Goal: Communication & Community: Answer question/provide support

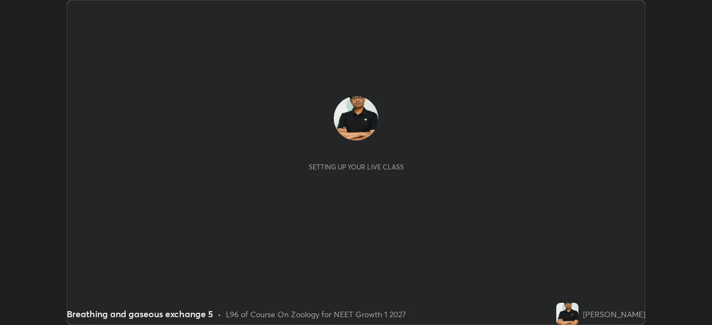
scroll to position [325, 712]
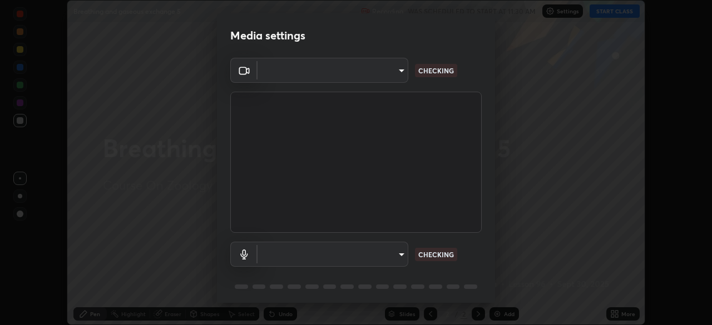
type input "8428e2be8a3e3f13974341e33778a08111258fb38798500ded61d344a6a8a77e"
click at [489, 287] on div "OBS Virtual Camera 8428e2be8a3e3f13974341e33778a08111258fb38798500ded61d344a6a8…" at bounding box center [356, 182] width 278 height 249
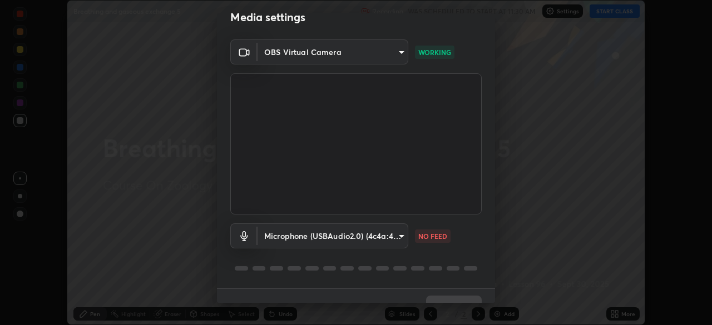
scroll to position [39, 0]
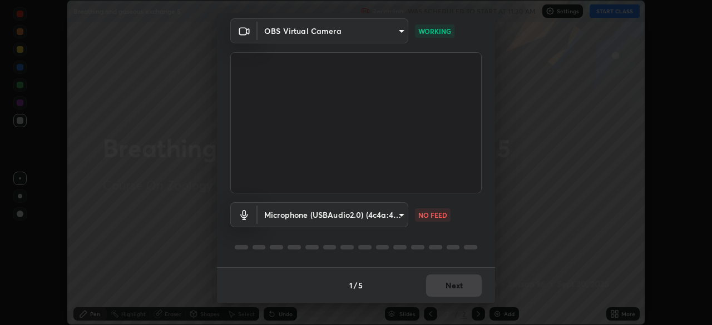
click at [400, 213] on body "Erase all Breathing and gaseous exchange 5 Recording WAS SCHEDULED TO START AT …" at bounding box center [356, 162] width 712 height 325
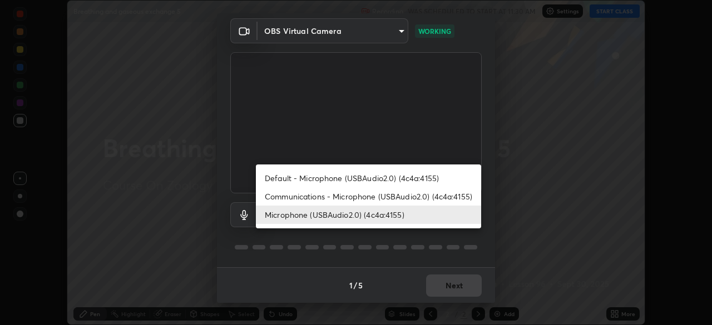
click at [364, 196] on li "Communications - Microphone (USBAudio2.0) (4c4a:4155)" at bounding box center [368, 196] width 225 height 18
type input "communications"
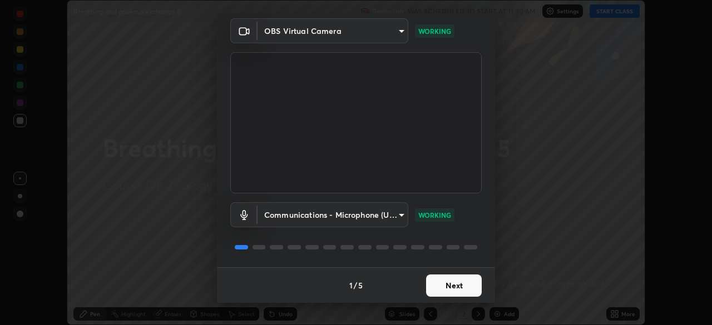
click at [444, 285] on button "Next" at bounding box center [454, 286] width 56 height 22
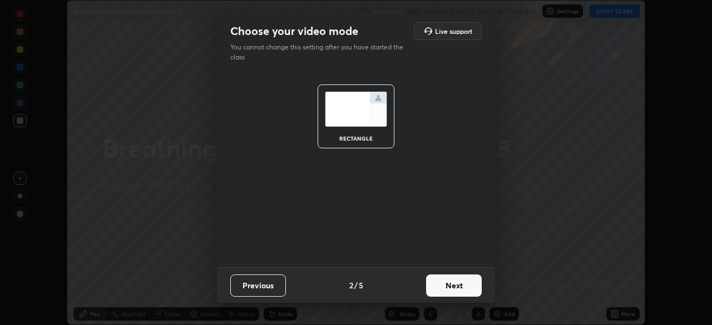
scroll to position [0, 0]
click at [453, 284] on button "Next" at bounding box center [454, 286] width 56 height 22
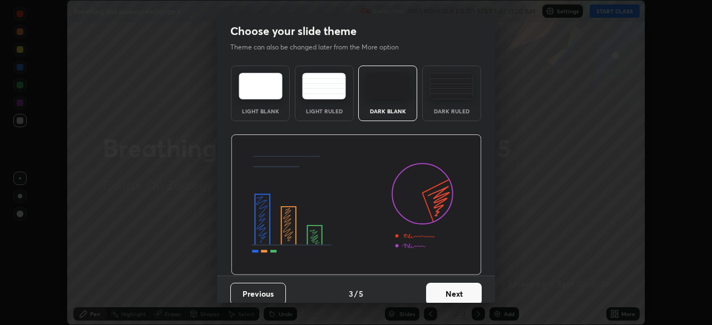
click at [469, 289] on button "Next" at bounding box center [454, 294] width 56 height 22
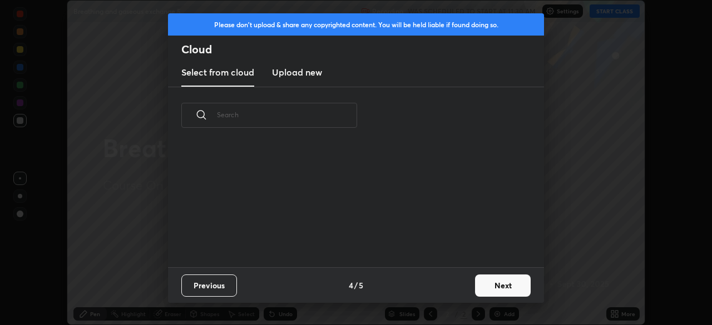
click at [493, 286] on button "Next" at bounding box center [503, 286] width 56 height 22
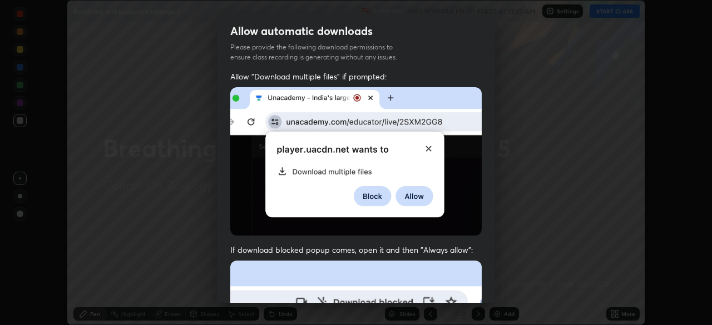
click at [483, 293] on div "Allow "Download multiple files" if prompted: If download blocked popup comes, o…" at bounding box center [356, 305] width 278 height 468
click at [488, 297] on div "Allow "Download multiple files" if prompted: If download blocked popup comes, o…" at bounding box center [356, 305] width 278 height 468
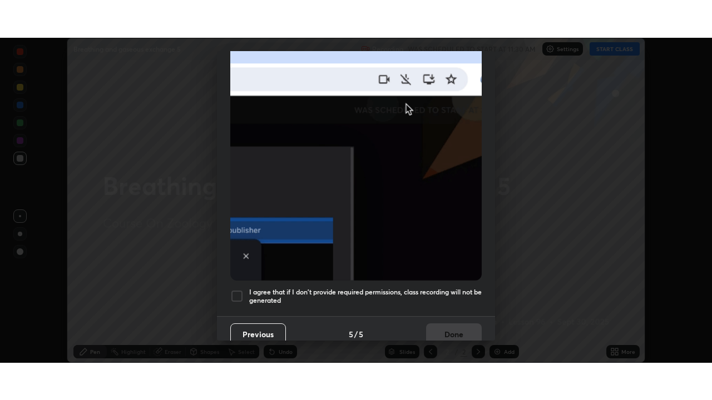
scroll to position [264, 0]
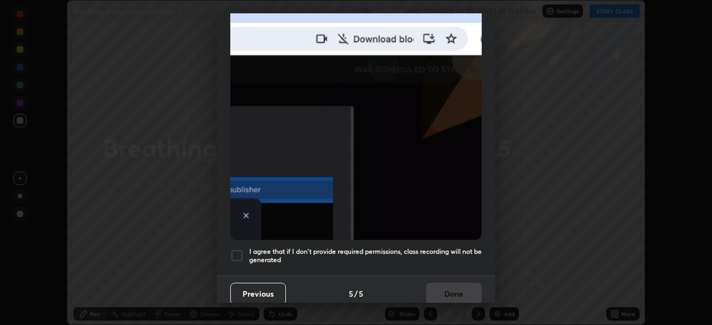
click at [238, 249] on div at bounding box center [236, 255] width 13 height 13
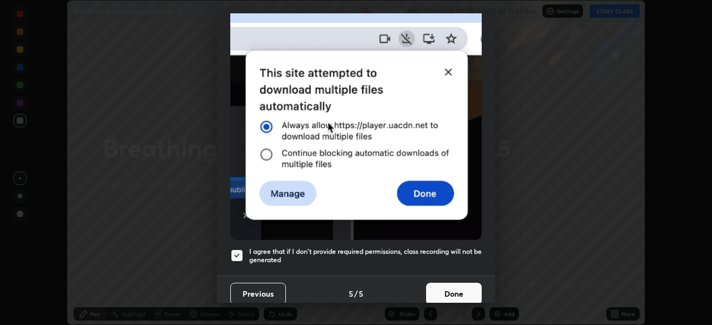
click at [444, 287] on button "Done" at bounding box center [454, 294] width 56 height 22
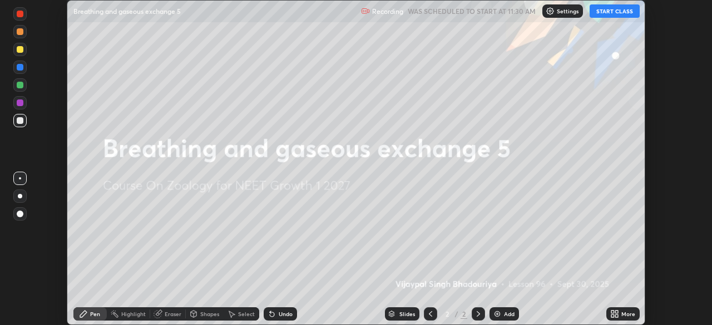
click at [601, 15] on button "START CLASS" at bounding box center [614, 10] width 50 height 13
click at [612, 314] on icon at bounding box center [614, 314] width 9 height 9
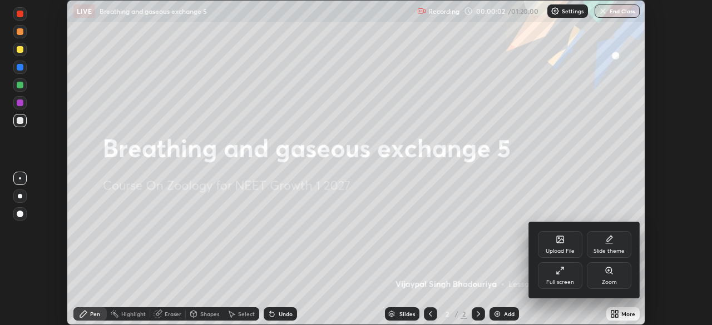
click at [553, 277] on div "Full screen" at bounding box center [560, 275] width 44 height 27
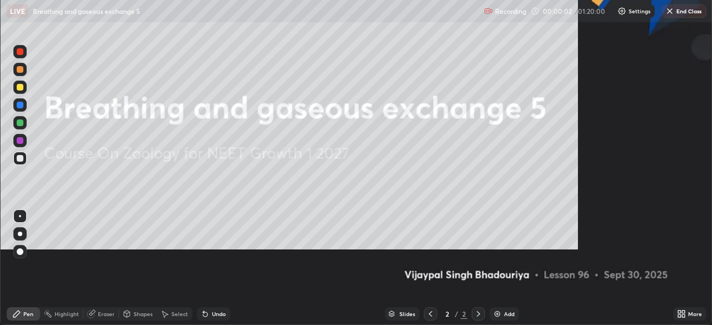
scroll to position [400, 712]
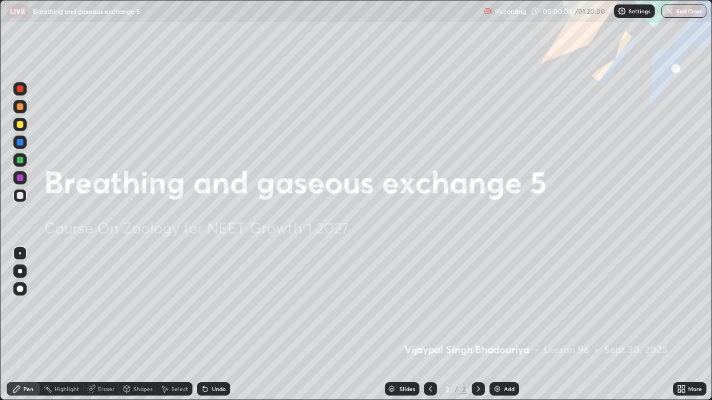
click at [498, 325] on img at bounding box center [497, 389] width 9 height 9
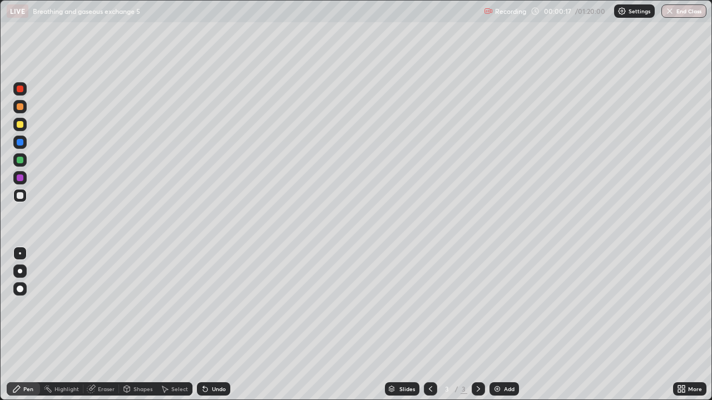
click at [679, 325] on icon at bounding box center [679, 387] width 3 height 3
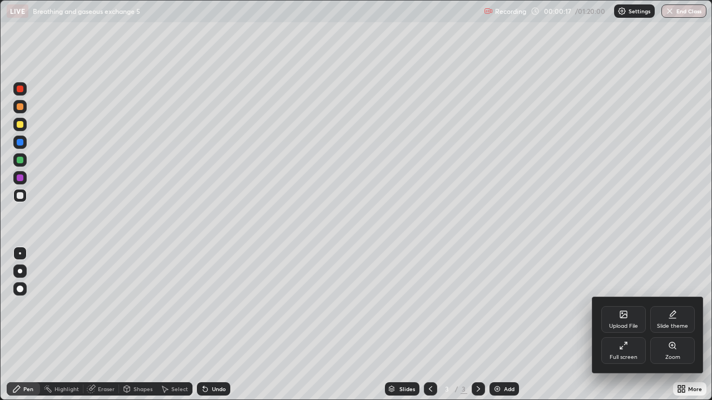
click at [622, 325] on div "Full screen" at bounding box center [623, 358] width 28 height 6
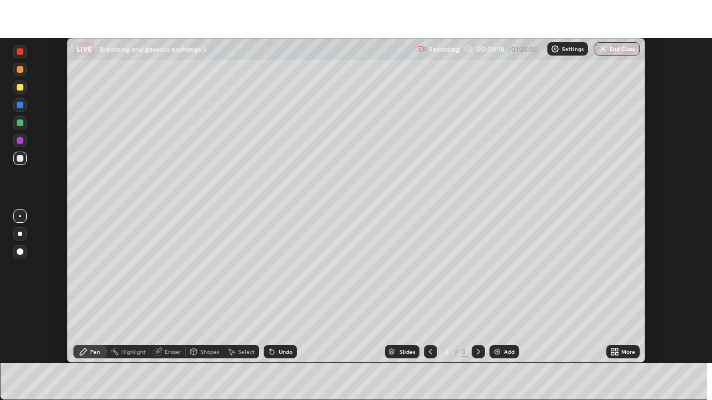
scroll to position [55278, 54892]
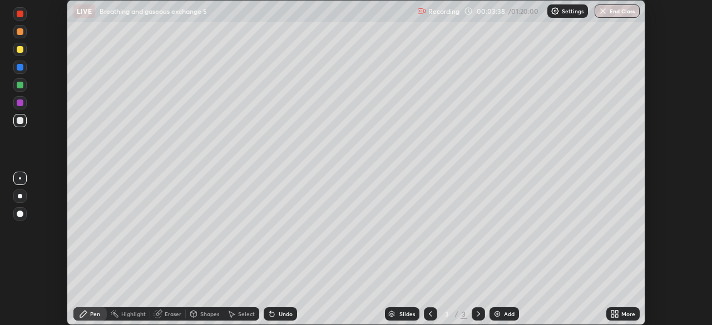
click at [615, 315] on icon at bounding box center [616, 316] width 3 height 3
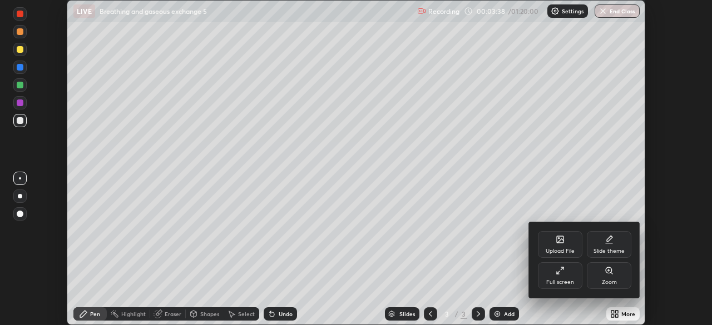
click at [560, 276] on div "Full screen" at bounding box center [560, 275] width 44 height 27
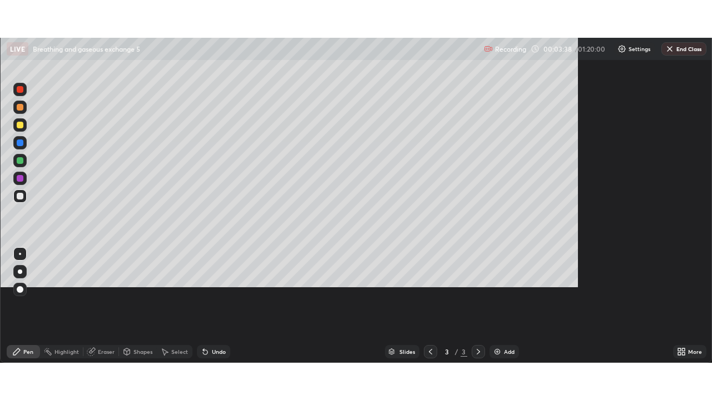
scroll to position [400, 712]
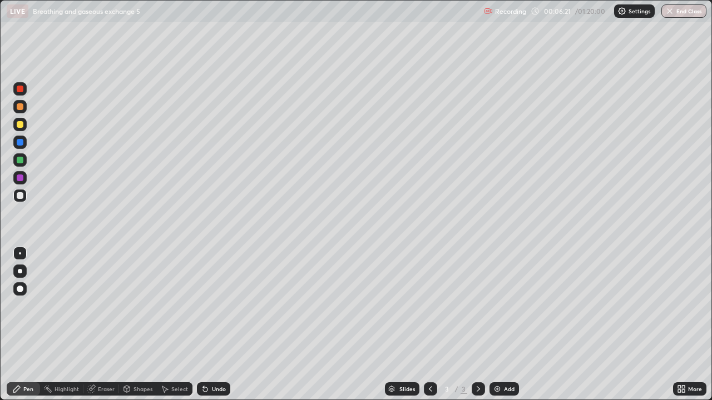
click at [18, 179] on div at bounding box center [20, 178] width 7 height 7
click at [103, 325] on div "Eraser" at bounding box center [106, 389] width 17 height 6
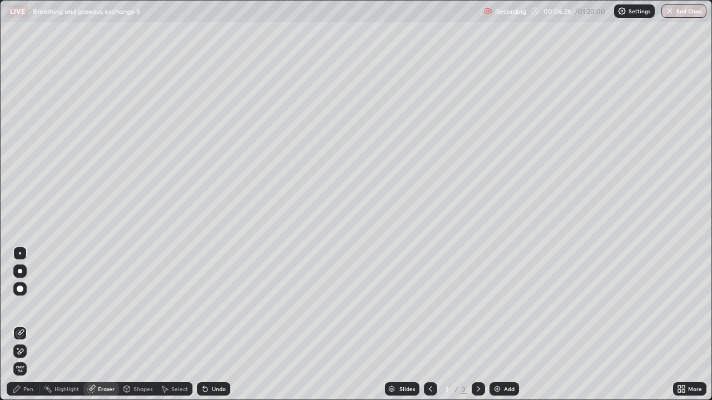
click at [20, 325] on span "Erase all" at bounding box center [20, 369] width 12 height 7
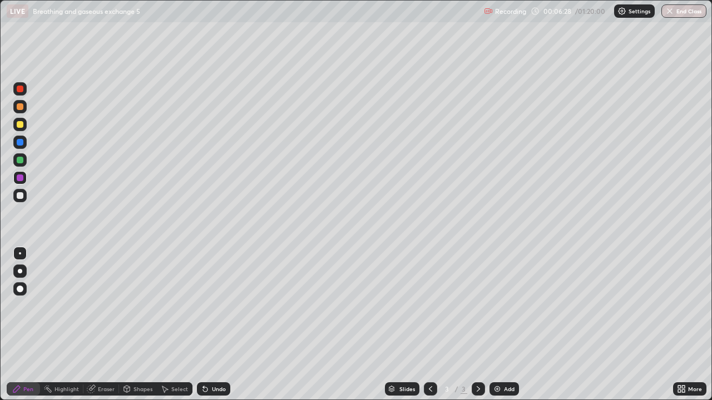
click at [19, 106] on div at bounding box center [20, 106] width 7 height 7
click at [221, 325] on div "Undo" at bounding box center [213, 389] width 33 height 13
click at [219, 325] on div "Undo" at bounding box center [213, 389] width 33 height 13
click at [212, 325] on div "Undo" at bounding box center [219, 389] width 14 height 6
click at [498, 325] on img at bounding box center [497, 389] width 9 height 9
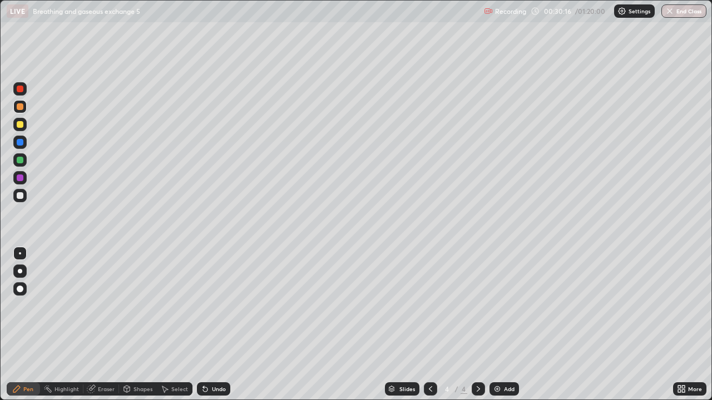
click at [498, 325] on img at bounding box center [497, 389] width 9 height 9
click at [429, 325] on icon at bounding box center [430, 389] width 9 height 9
click at [505, 325] on div "Add" at bounding box center [503, 389] width 29 height 13
click at [19, 196] on div at bounding box center [20, 195] width 7 height 7
click at [108, 325] on div "Eraser" at bounding box center [106, 389] width 17 height 6
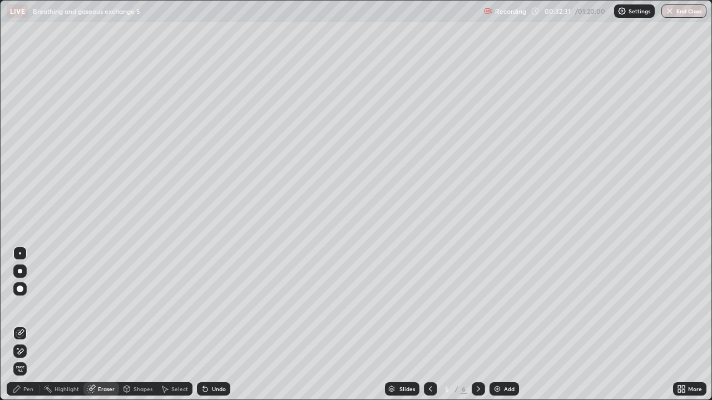
click at [26, 325] on div "Pen" at bounding box center [23, 389] width 33 height 13
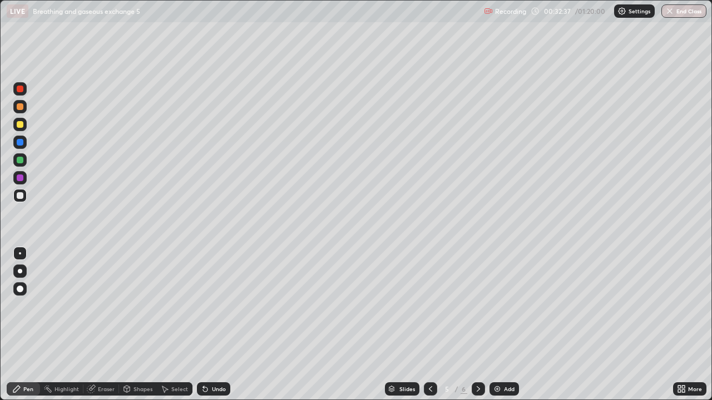
click at [98, 325] on div "Eraser" at bounding box center [106, 389] width 17 height 6
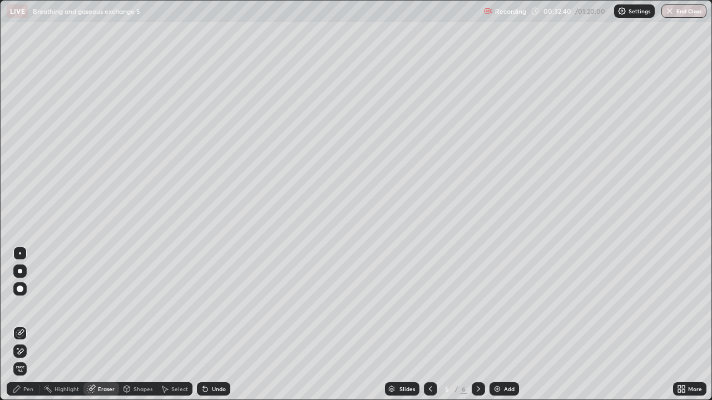
click at [32, 325] on div "Pen" at bounding box center [28, 389] width 10 height 6
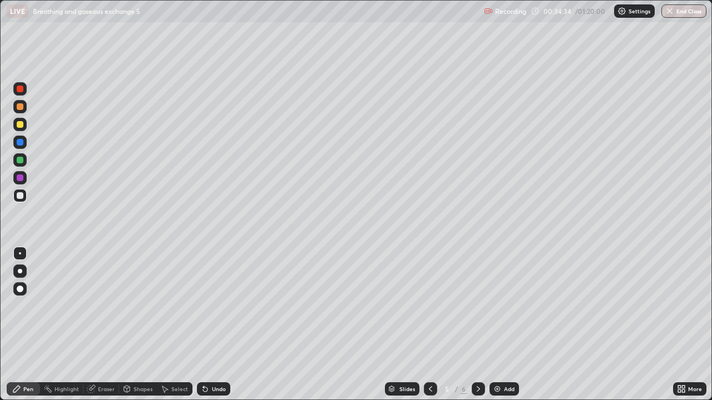
click at [102, 325] on div "Eraser" at bounding box center [106, 389] width 17 height 6
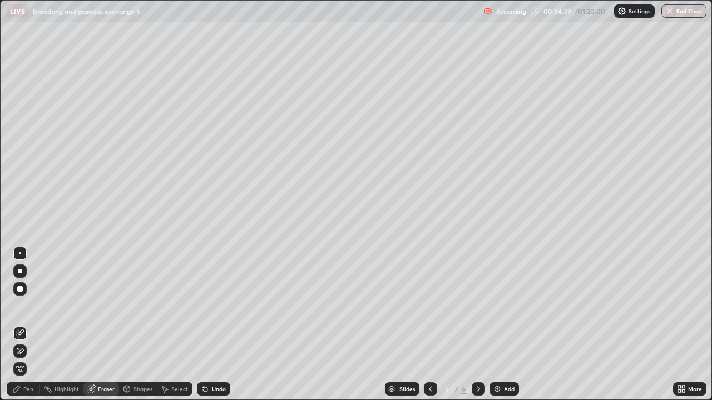
click at [27, 325] on div "Pen" at bounding box center [28, 389] width 10 height 6
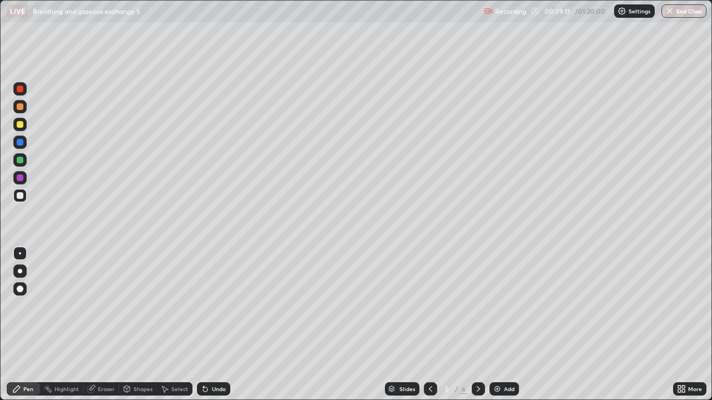
click at [495, 325] on img at bounding box center [497, 389] width 9 height 9
click at [107, 325] on div "Eraser" at bounding box center [106, 389] width 17 height 6
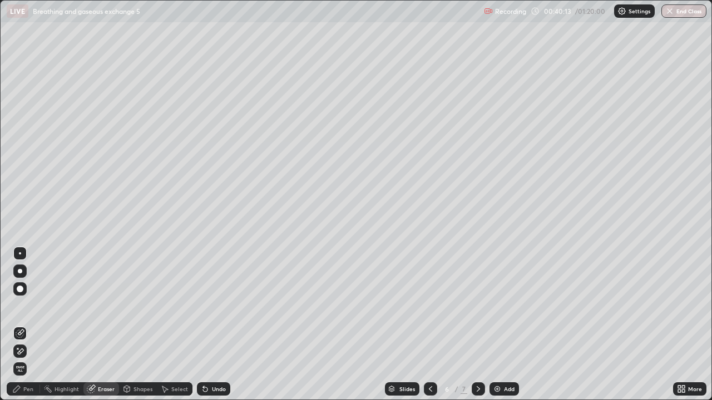
click at [19, 325] on span "Erase all" at bounding box center [20, 369] width 12 height 7
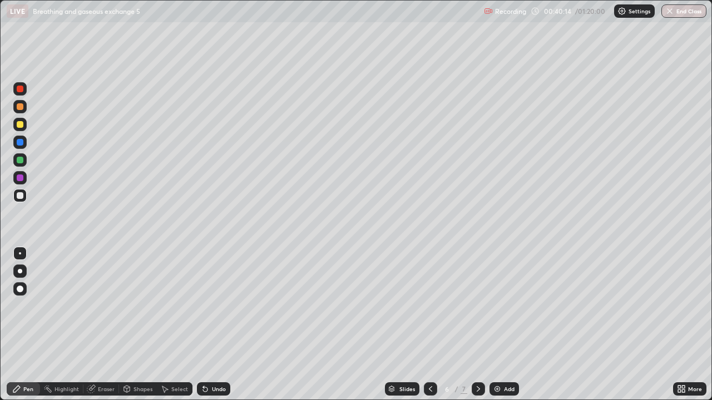
click at [430, 325] on icon at bounding box center [430, 389] width 3 height 6
click at [495, 325] on img at bounding box center [497, 389] width 9 height 9
click at [108, 325] on div "Eraser" at bounding box center [106, 389] width 17 height 6
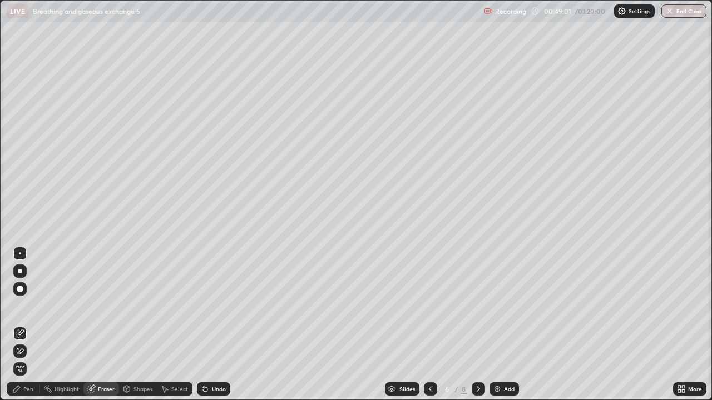
click at [34, 325] on div "Pen" at bounding box center [23, 389] width 33 height 13
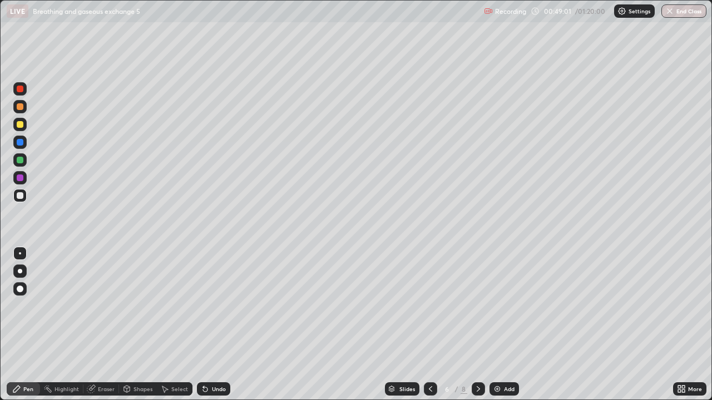
click at [28, 325] on div "Pen" at bounding box center [23, 389] width 33 height 13
click at [498, 325] on img at bounding box center [497, 389] width 9 height 9
click at [21, 124] on div at bounding box center [20, 124] width 7 height 7
click at [430, 325] on icon at bounding box center [430, 389] width 3 height 6
click at [477, 325] on icon at bounding box center [478, 389] width 9 height 9
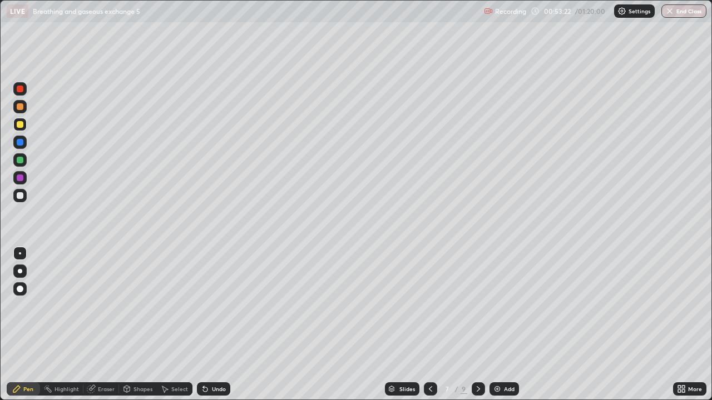
click at [498, 325] on img at bounding box center [497, 389] width 9 height 9
click at [18, 178] on div at bounding box center [20, 178] width 7 height 7
click at [103, 325] on div "Eraser" at bounding box center [106, 389] width 17 height 6
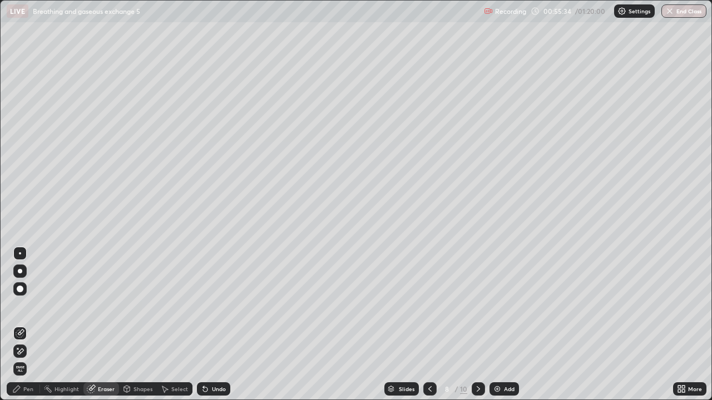
click at [23, 325] on div "Pen" at bounding box center [23, 389] width 33 height 13
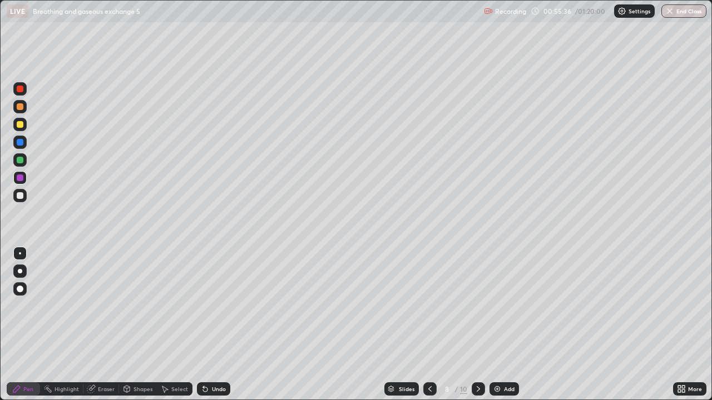
click at [21, 130] on div at bounding box center [19, 124] width 13 height 13
click at [455, 325] on div "/" at bounding box center [455, 389] width 3 height 7
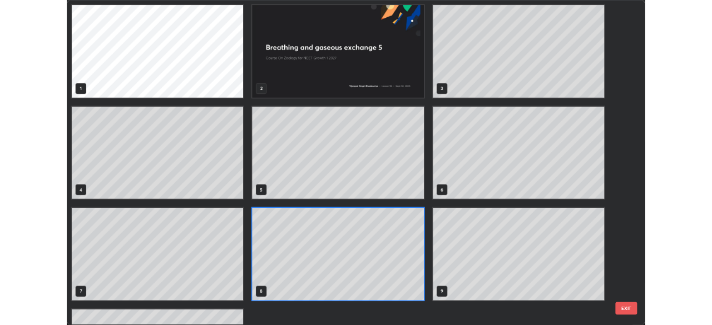
scroll to position [396, 705]
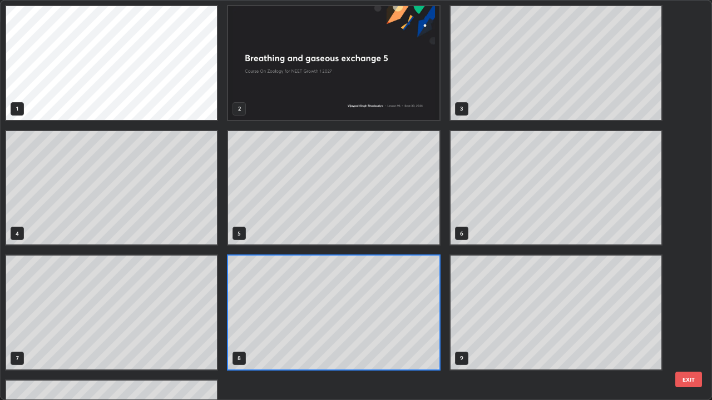
click at [685, 325] on button "EXIT" at bounding box center [688, 380] width 27 height 16
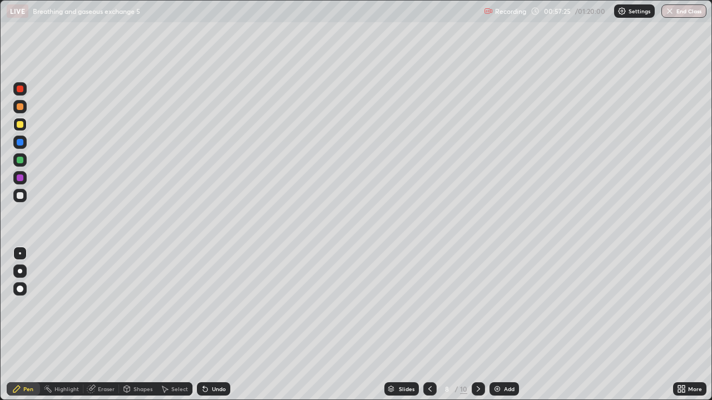
click at [677, 325] on icon at bounding box center [681, 389] width 9 height 9
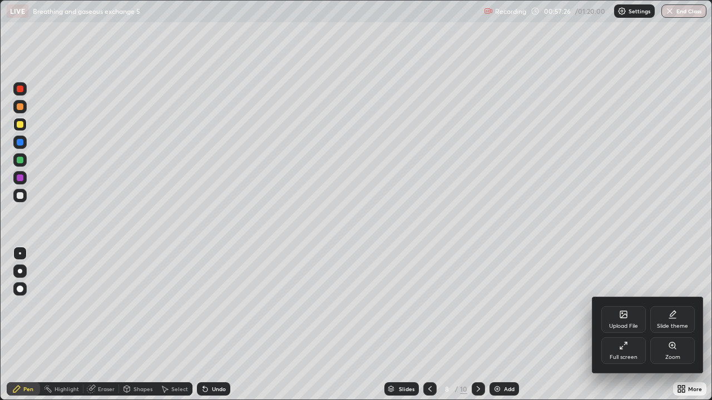
click at [624, 325] on div "Full screen" at bounding box center [623, 351] width 44 height 27
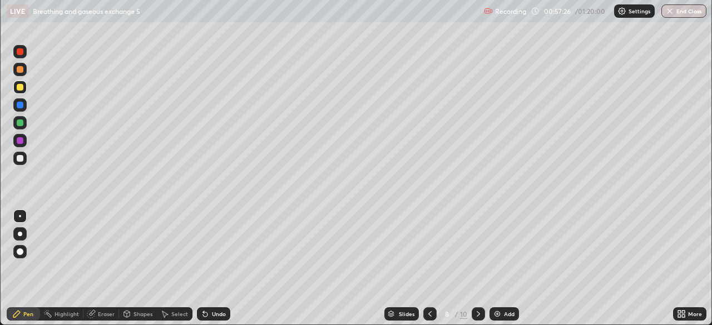
scroll to position [55278, 54892]
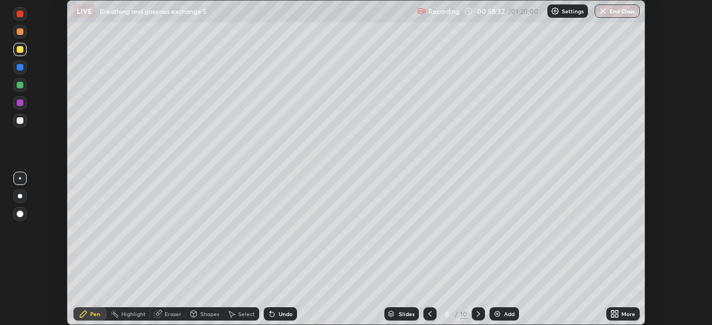
click at [611, 311] on icon at bounding box center [612, 312] width 3 height 3
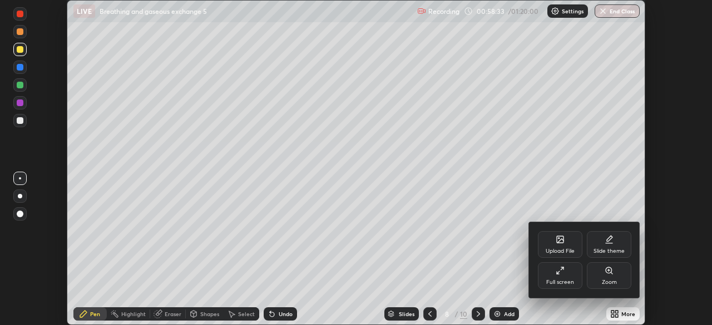
click at [557, 249] on div "Upload File" at bounding box center [559, 252] width 29 height 6
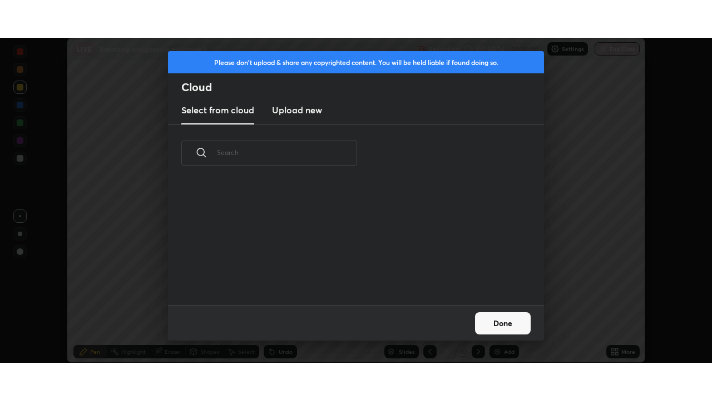
scroll to position [123, 357]
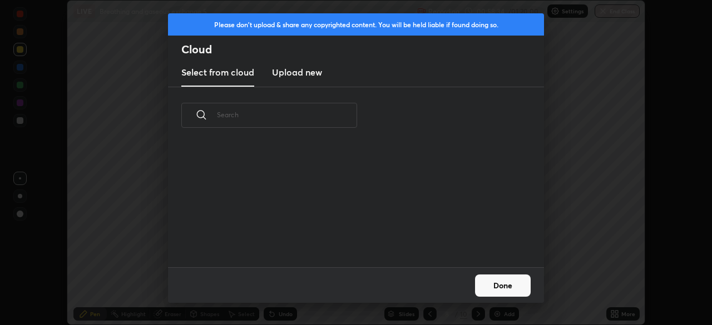
click at [308, 76] on h3 "Upload new" at bounding box center [297, 72] width 50 height 13
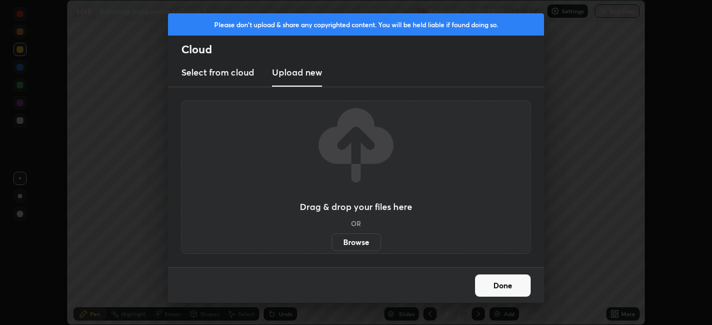
click at [354, 246] on label "Browse" at bounding box center [355, 243] width 49 height 18
click at [331, 246] on input "Browse" at bounding box center [331, 243] width 0 height 18
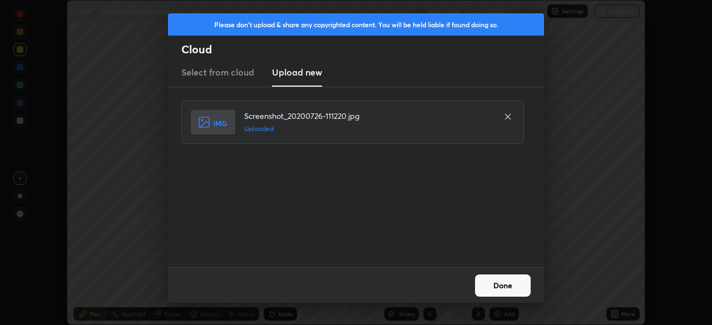
click at [488, 284] on button "Done" at bounding box center [503, 286] width 56 height 22
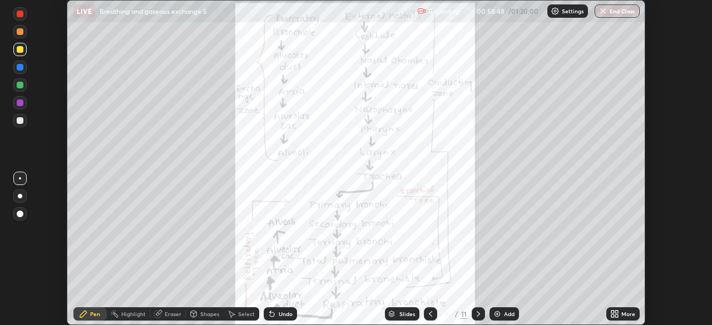
click at [615, 315] on icon at bounding box center [616, 316] width 3 height 3
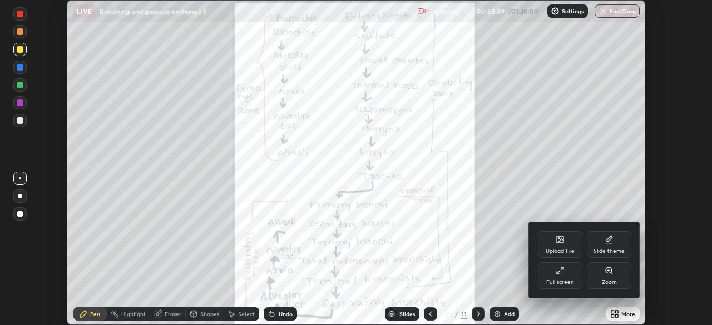
click at [560, 275] on div "Full screen" at bounding box center [560, 275] width 44 height 27
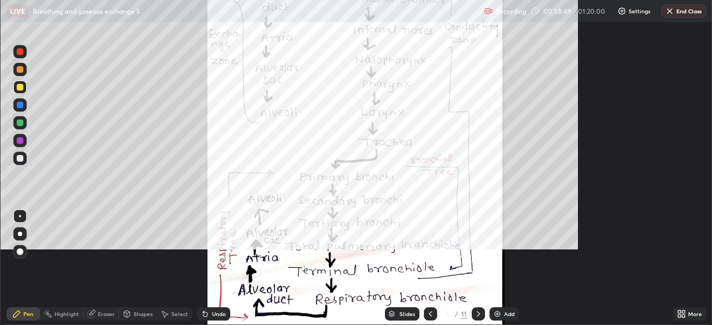
scroll to position [400, 712]
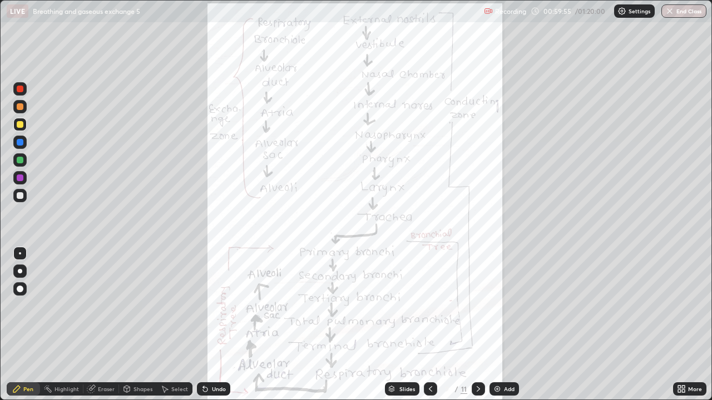
click at [679, 325] on icon at bounding box center [679, 391] width 3 height 3
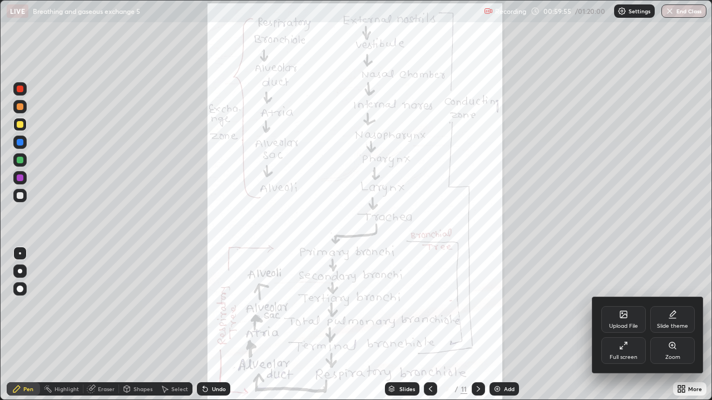
click at [632, 325] on div "Full screen" at bounding box center [623, 351] width 44 height 27
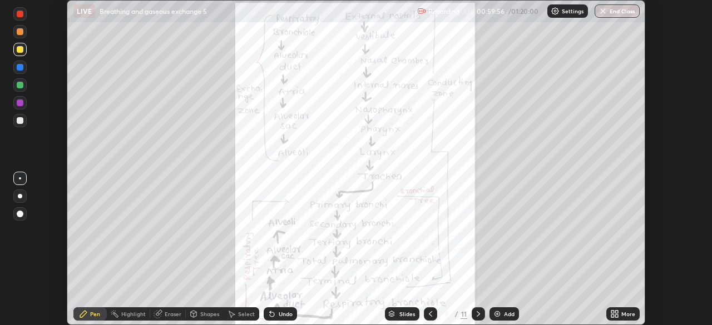
scroll to position [55278, 54892]
click at [612, 312] on icon at bounding box center [612, 312] width 3 height 3
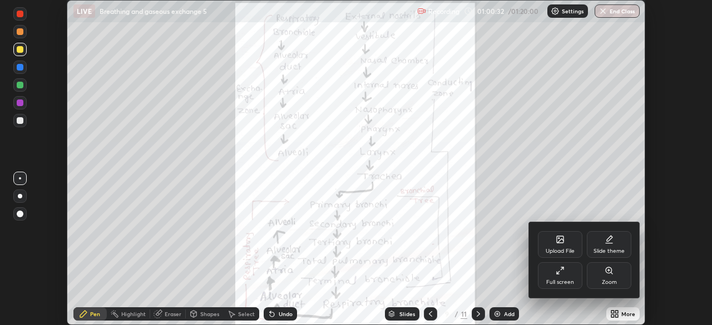
click at [558, 249] on div "Upload File" at bounding box center [559, 252] width 29 height 6
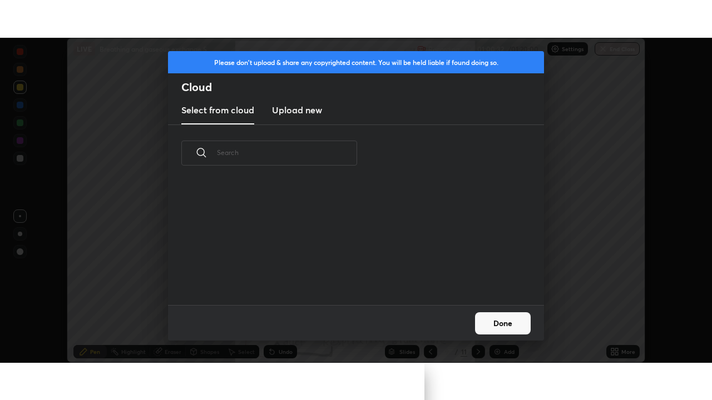
scroll to position [123, 357]
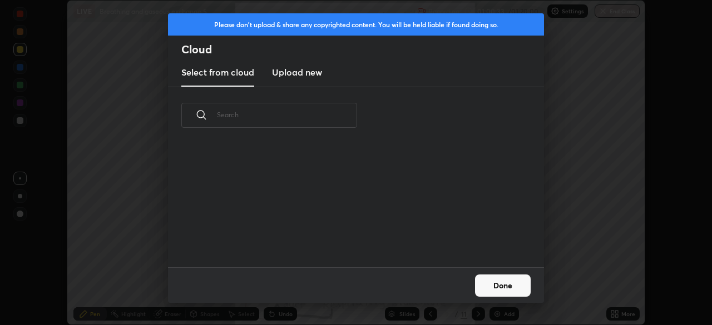
click at [303, 71] on h3 "Upload new" at bounding box center [297, 72] width 50 height 13
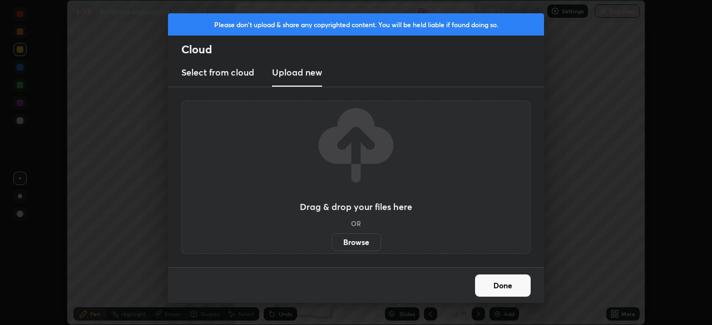
click at [343, 241] on label "Browse" at bounding box center [355, 243] width 49 height 18
click at [331, 241] on input "Browse" at bounding box center [331, 243] width 0 height 18
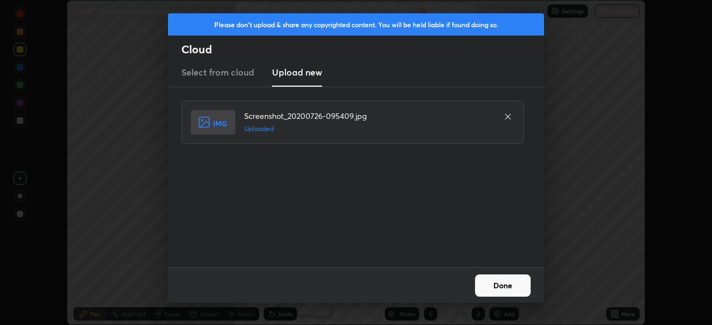
click at [500, 285] on button "Done" at bounding box center [503, 286] width 56 height 22
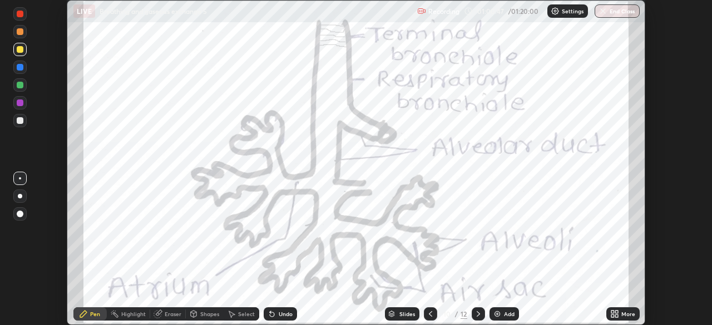
click at [612, 312] on icon at bounding box center [612, 312] width 3 height 3
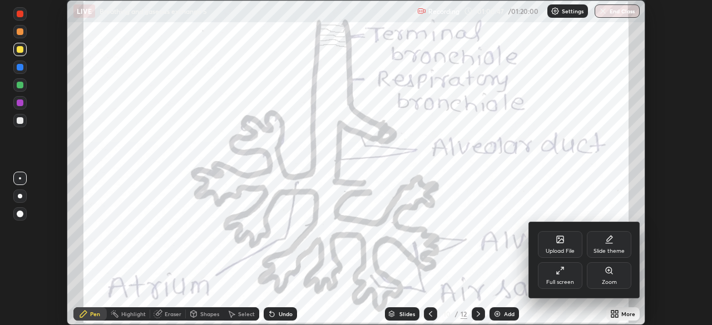
click at [563, 276] on div "Full screen" at bounding box center [560, 275] width 44 height 27
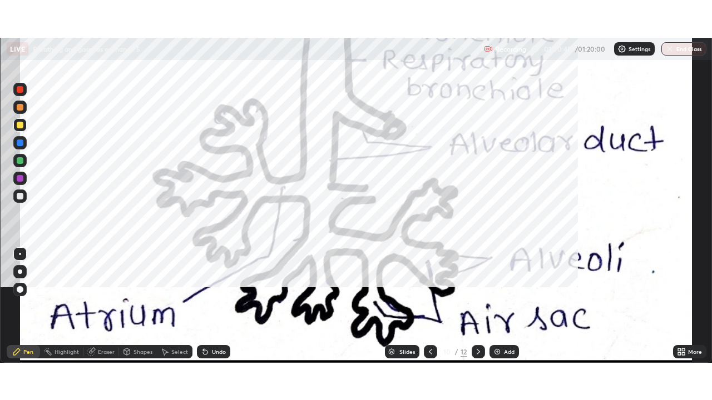
scroll to position [400, 712]
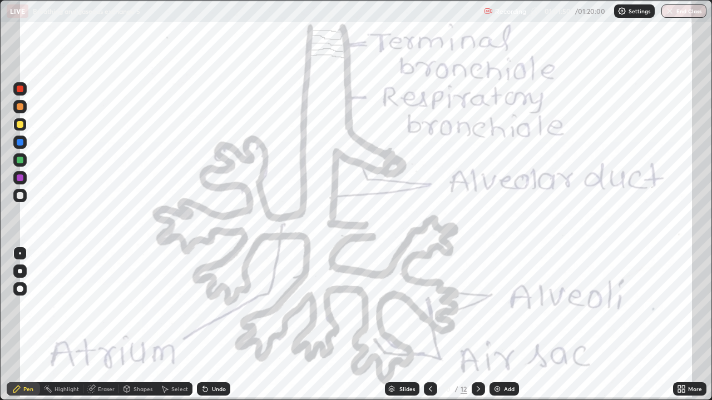
click at [426, 325] on icon at bounding box center [430, 389] width 9 height 9
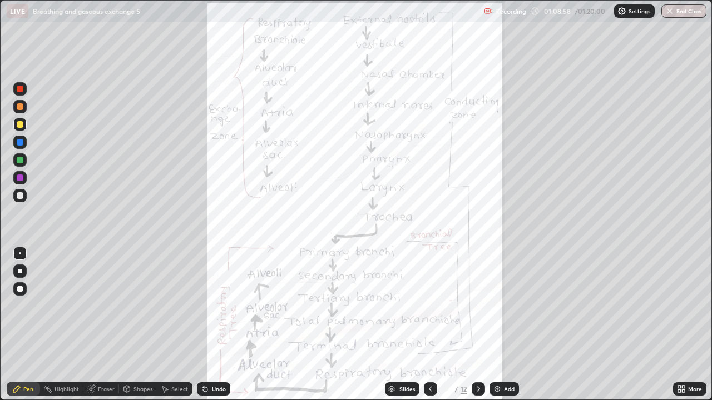
click at [22, 294] on div at bounding box center [19, 288] width 13 height 13
click at [21, 178] on div at bounding box center [20, 178] width 7 height 7
click at [105, 325] on div "Eraser" at bounding box center [106, 389] width 17 height 6
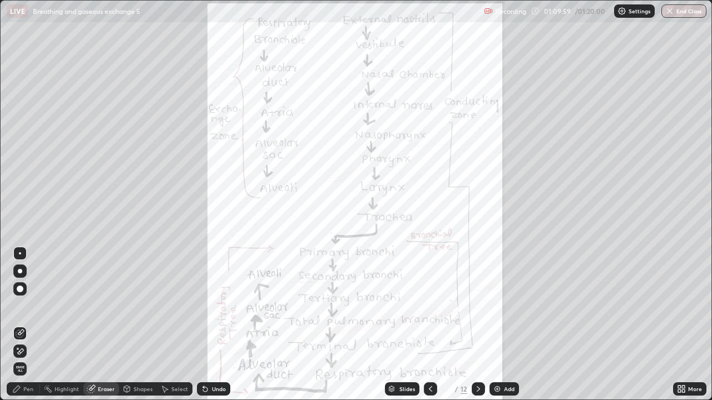
click at [16, 325] on span "Erase all" at bounding box center [20, 369] width 12 height 7
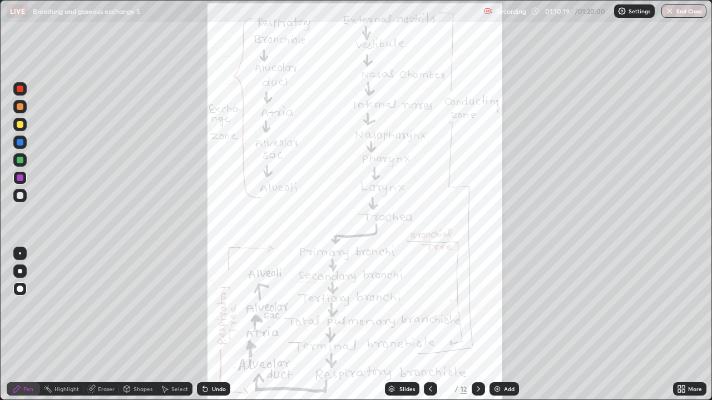
click at [100, 325] on div "Eraser" at bounding box center [106, 389] width 17 height 6
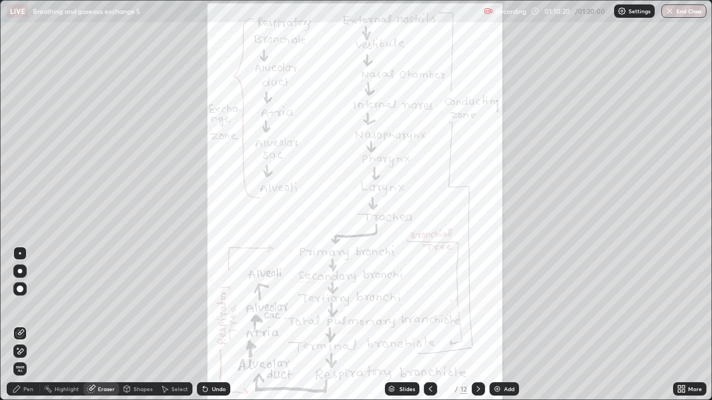
click at [19, 325] on span "Erase all" at bounding box center [20, 369] width 12 height 7
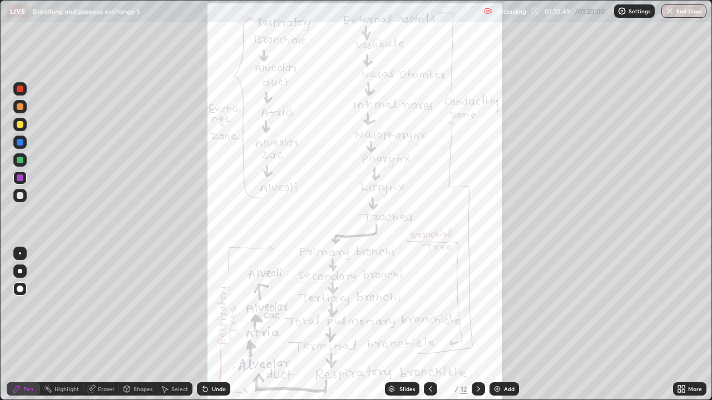
click at [477, 325] on icon at bounding box center [478, 389] width 9 height 9
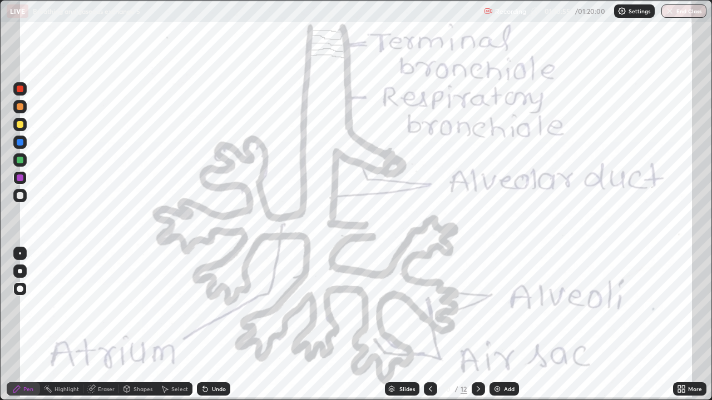
click at [480, 325] on div at bounding box center [478, 389] width 13 height 13
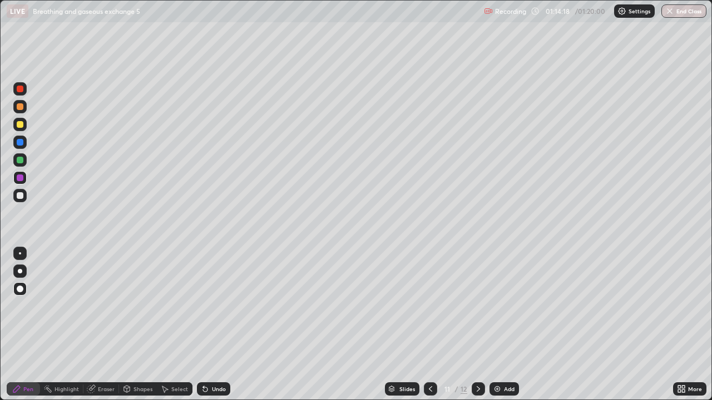
click at [683, 13] on button "End Class" at bounding box center [683, 10] width 45 height 13
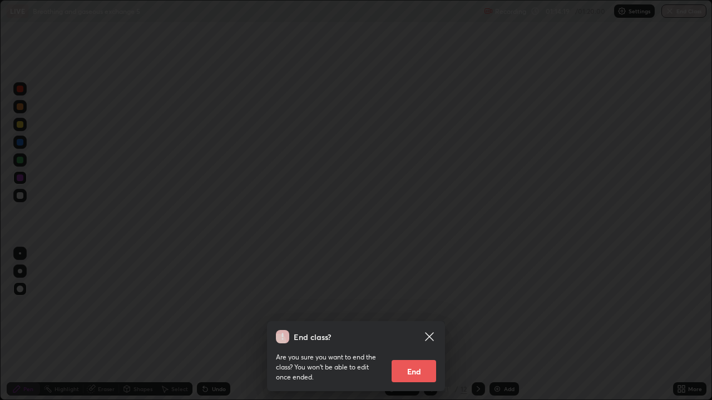
click at [428, 325] on button "End" at bounding box center [413, 371] width 44 height 22
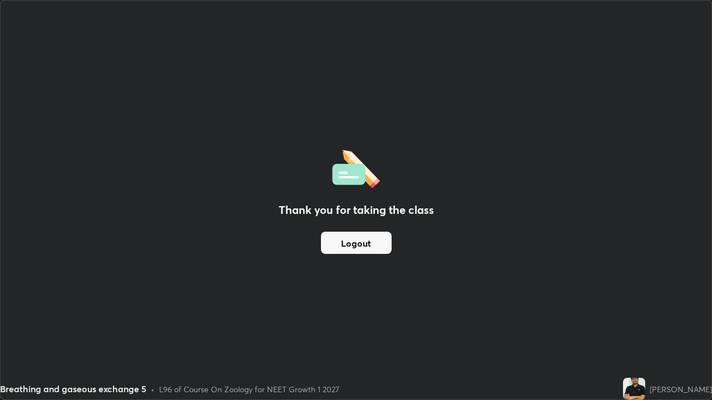
click at [378, 237] on button "Logout" at bounding box center [356, 243] width 71 height 22
